Goal: Navigation & Orientation: Find specific page/section

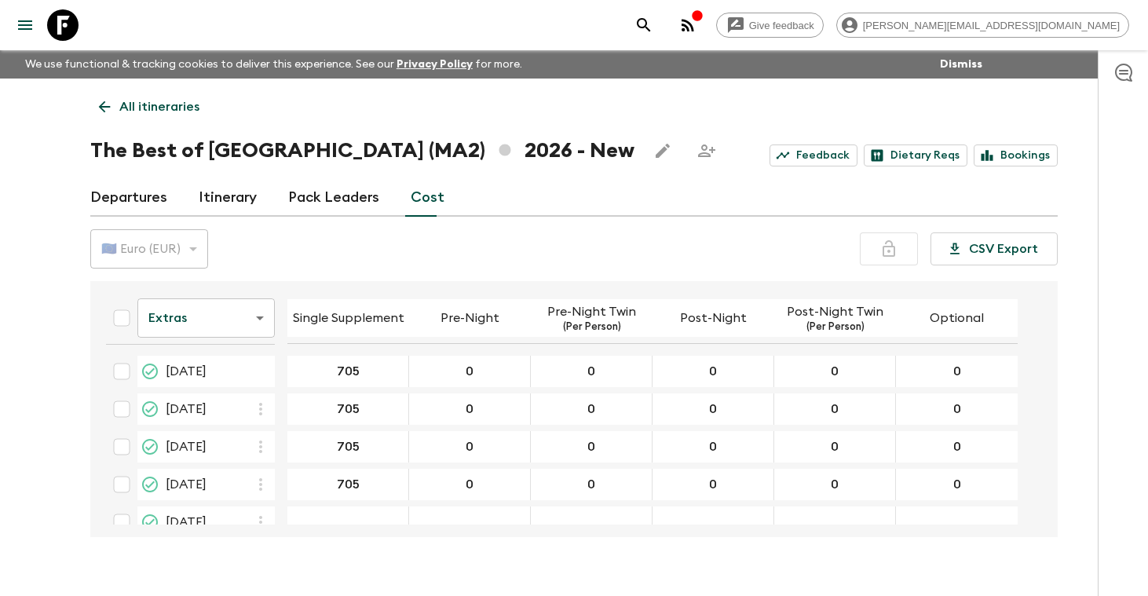
drag, startPoint x: 0, startPoint y: 0, endPoint x: 136, endPoint y: 108, distance: 173.2
click at [136, 108] on p "All itineraries" at bounding box center [159, 106] width 80 height 19
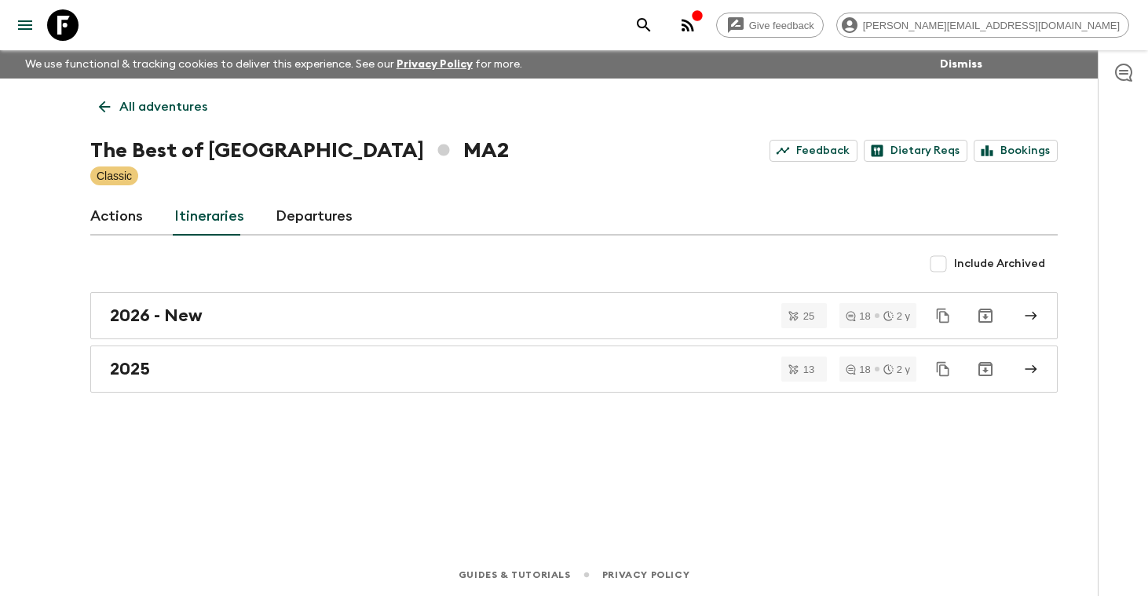
click at [136, 108] on p "All adventures" at bounding box center [163, 106] width 88 height 19
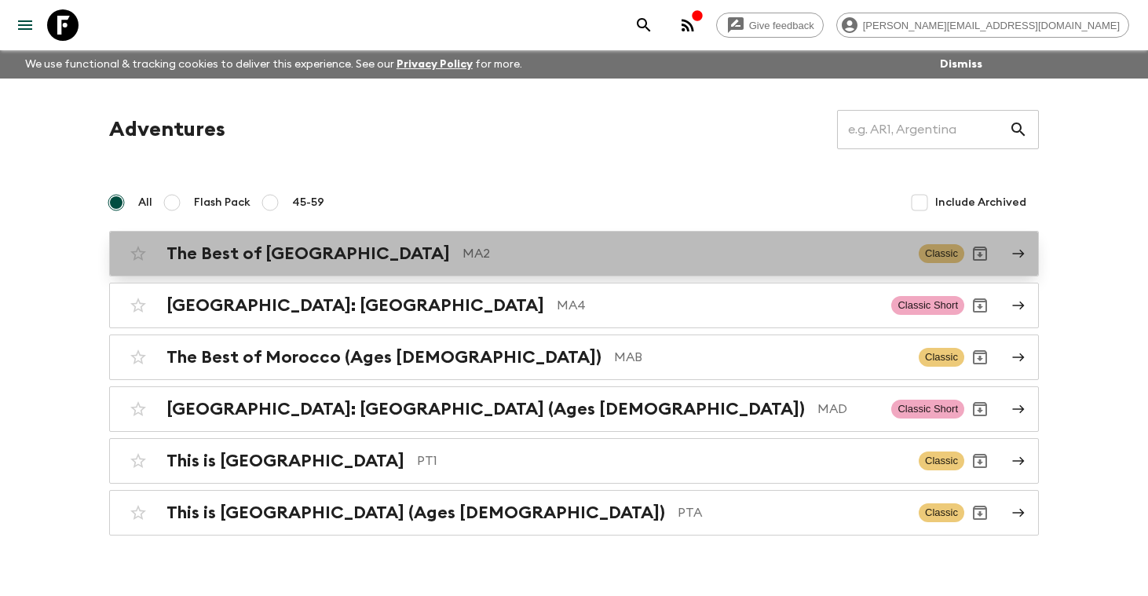
click at [308, 252] on h2 "The Best of [GEOGRAPHIC_DATA]" at bounding box center [307, 253] width 283 height 20
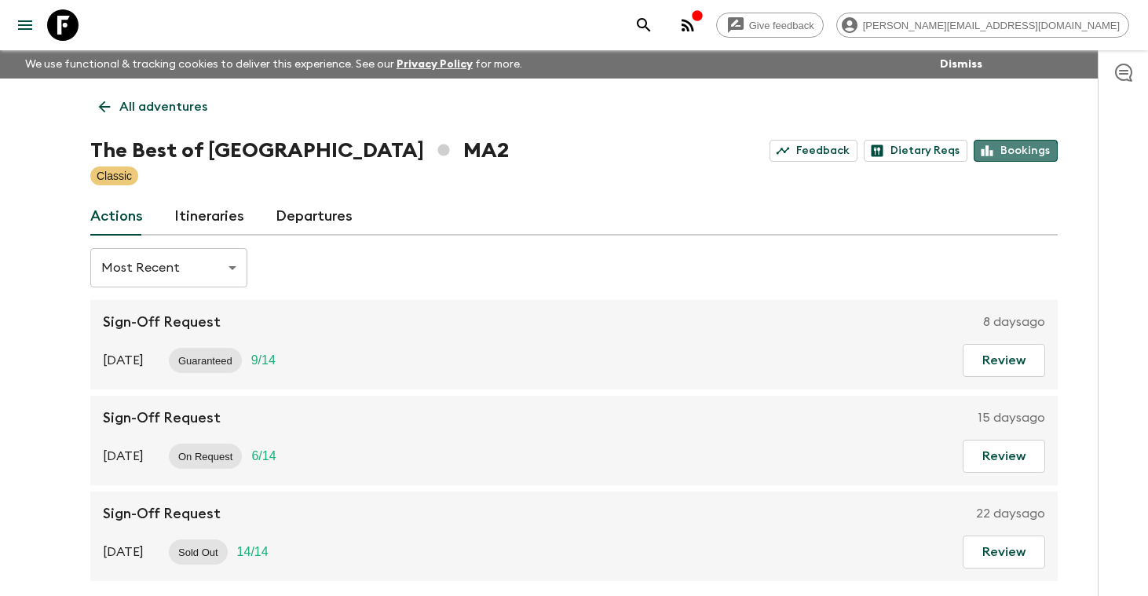
click at [1015, 153] on link "Bookings" at bounding box center [1015, 151] width 84 height 22
click at [167, 107] on p "All adventures" at bounding box center [163, 106] width 88 height 19
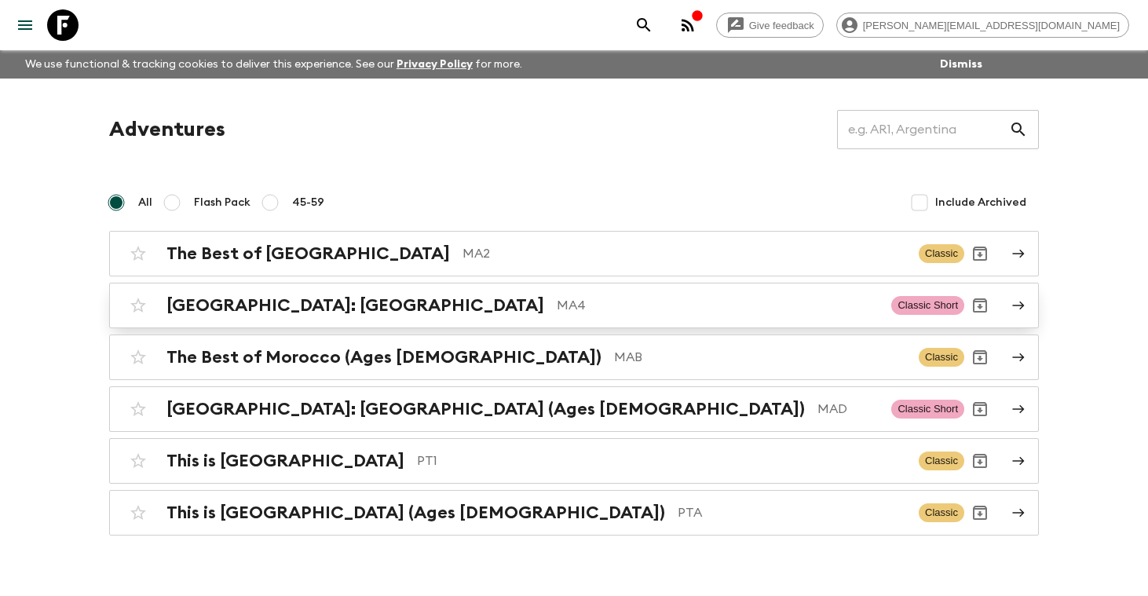
click at [247, 302] on h2 "[GEOGRAPHIC_DATA]: [GEOGRAPHIC_DATA]" at bounding box center [355, 305] width 378 height 20
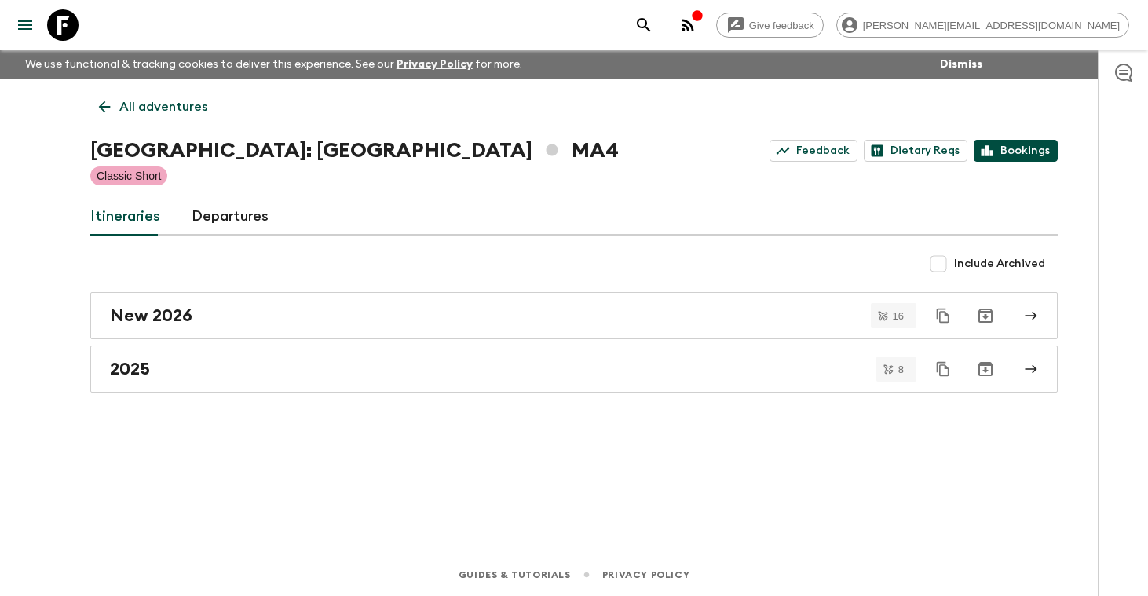
click at [1015, 158] on link "Bookings" at bounding box center [1015, 151] width 84 height 22
click at [175, 110] on p "All adventures" at bounding box center [163, 106] width 88 height 19
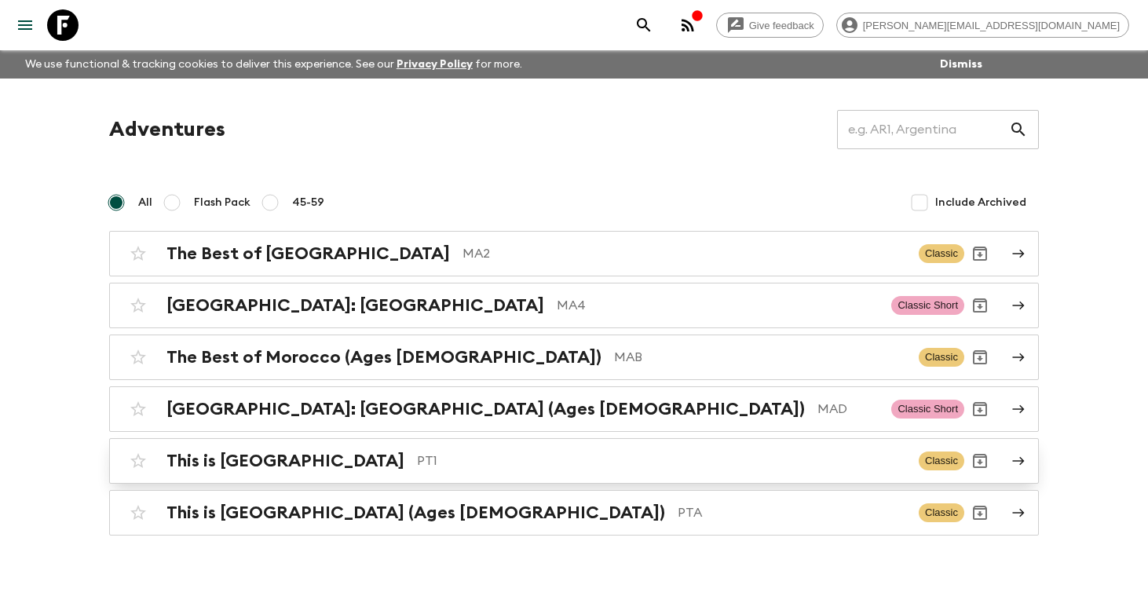
click at [216, 458] on h2 "This is [GEOGRAPHIC_DATA]" at bounding box center [285, 461] width 238 height 20
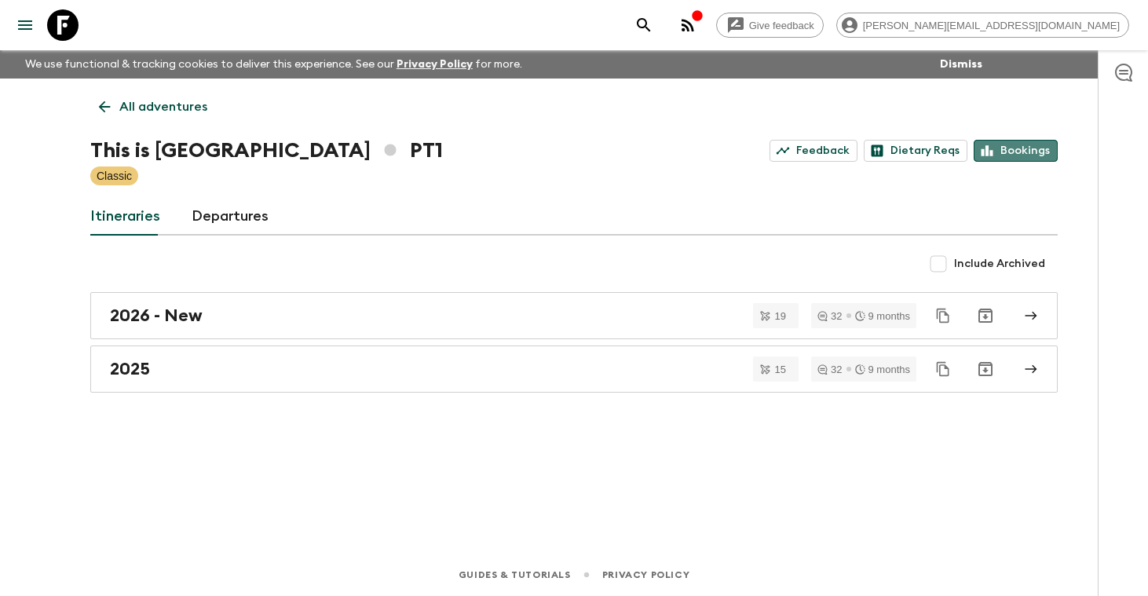
click at [1029, 146] on link "Bookings" at bounding box center [1015, 151] width 84 height 22
